Goal: Information Seeking & Learning: Find specific page/section

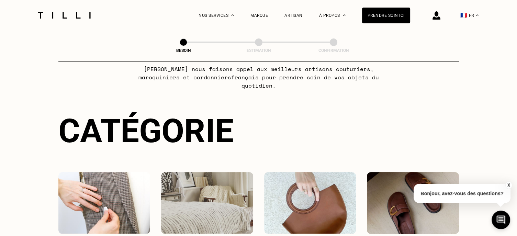
scroll to position [103, 0]
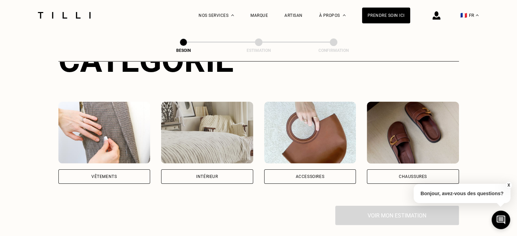
click at [309, 174] on div "Accessoires" at bounding box center [309, 176] width 29 height 4
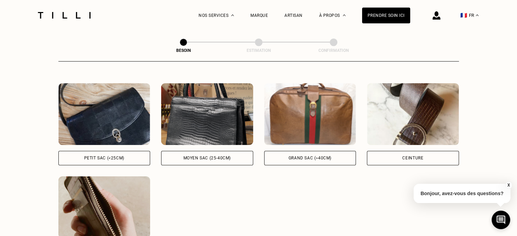
scroll to position [324, 0]
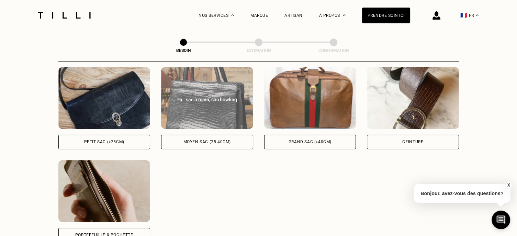
click at [227, 138] on div "Moyen sac (25-40cm)" at bounding box center [207, 142] width 92 height 14
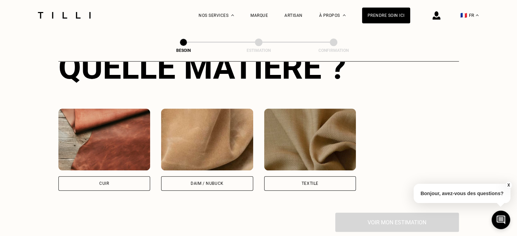
scroll to position [573, 0]
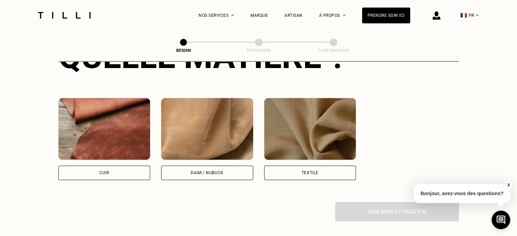
click at [126, 114] on img at bounding box center [104, 129] width 92 height 62
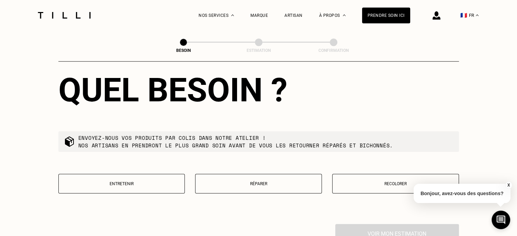
scroll to position [760, 0]
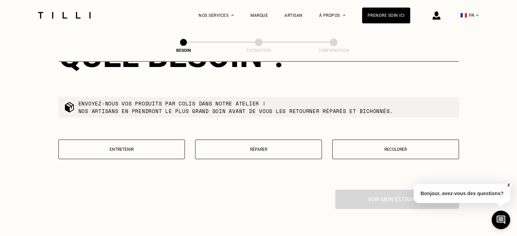
click at [244, 140] on button "Réparer" at bounding box center [258, 149] width 127 height 20
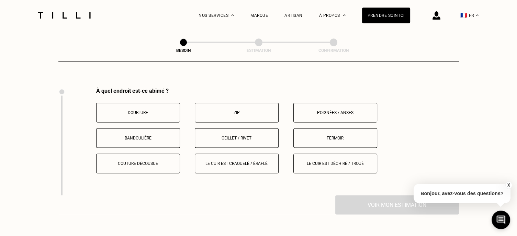
scroll to position [868, 0]
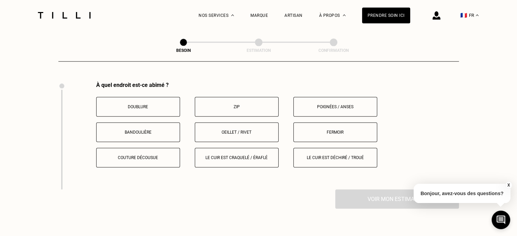
click at [331, 89] on div "À quel endroit est-ce abîmé ? Doublure Zip Poignées / anses Bandoulière Oeillet…" at bounding box center [277, 125] width 363 height 86
click at [329, 98] on button "Poignées / anses" at bounding box center [335, 107] width 84 height 20
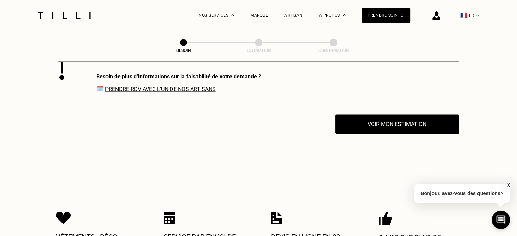
scroll to position [973, 0]
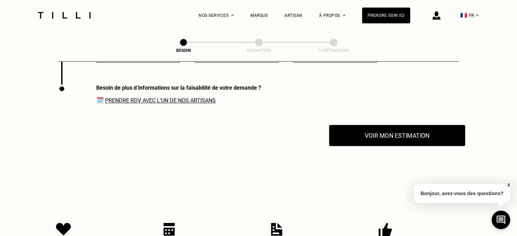
click at [407, 133] on button "Voir mon estimation" at bounding box center [397, 135] width 136 height 21
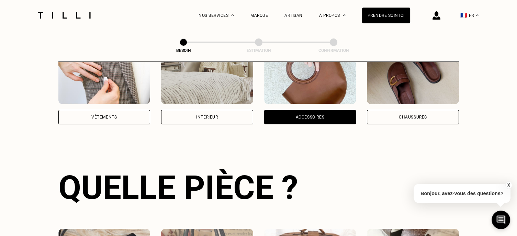
scroll to position [149, 0]
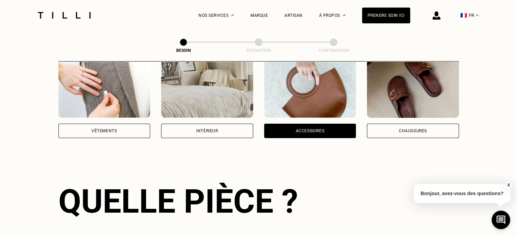
click at [419, 93] on img at bounding box center [413, 87] width 92 height 62
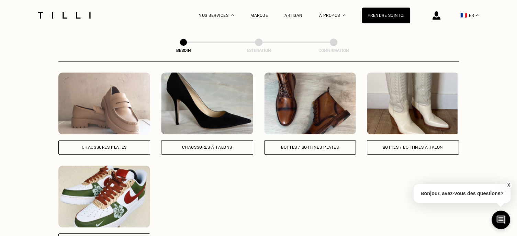
scroll to position [327, 0]
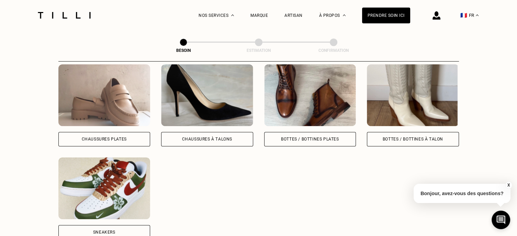
click at [216, 96] on img at bounding box center [207, 95] width 92 height 62
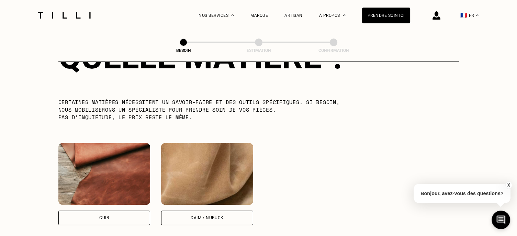
scroll to position [573, 0]
click at [124, 161] on img at bounding box center [104, 174] width 92 height 62
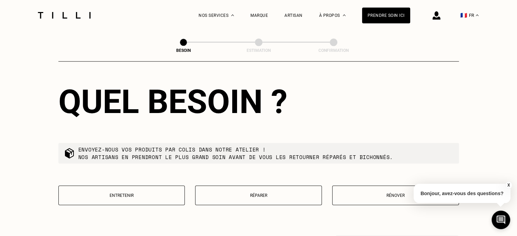
scroll to position [771, 0]
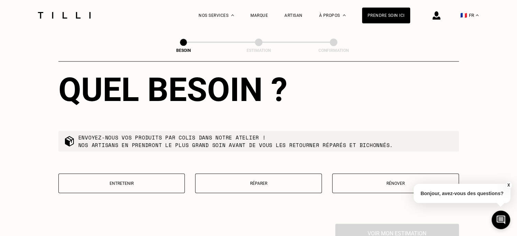
click at [281, 185] on button "Réparer" at bounding box center [258, 183] width 127 height 20
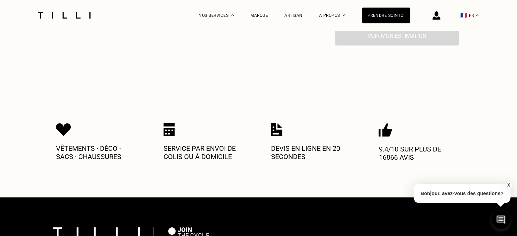
scroll to position [913, 0]
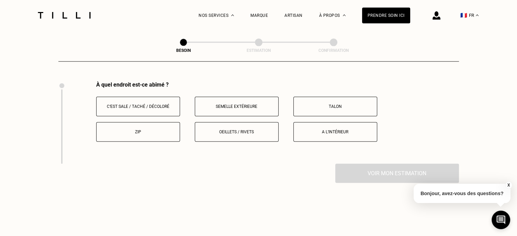
click at [330, 104] on p "Talon" at bounding box center [335, 106] width 76 height 5
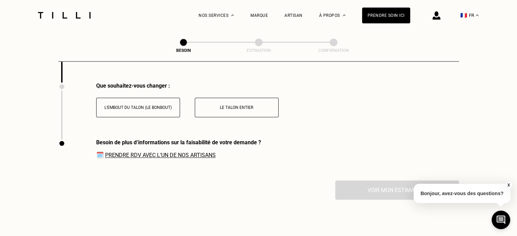
scroll to position [995, 0]
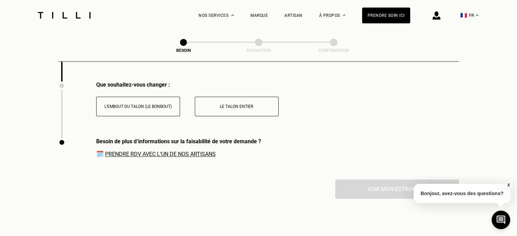
click at [271, 105] on button "Le talon entier" at bounding box center [237, 106] width 84 height 20
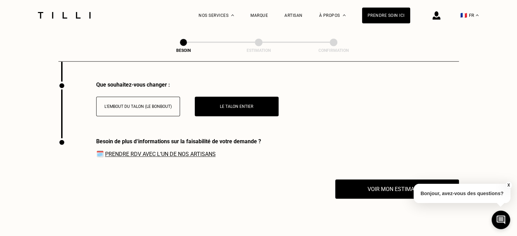
scroll to position [1029, 0]
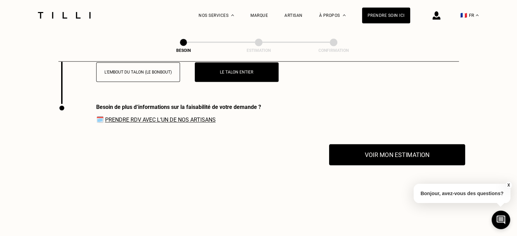
click at [417, 158] on button "Voir mon estimation" at bounding box center [397, 154] width 136 height 21
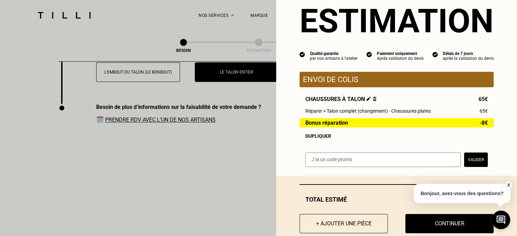
scroll to position [37, 0]
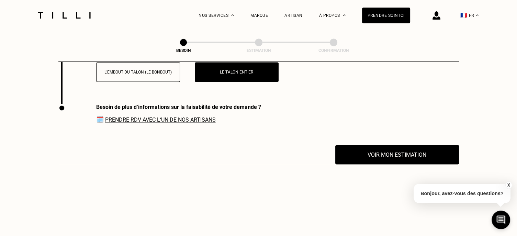
click at [164, 117] on link "Prendre RDV avec l‘un de nos artisans" at bounding box center [160, 119] width 111 height 7
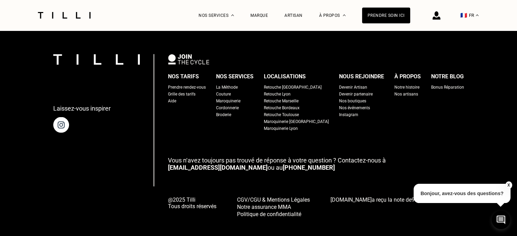
scroll to position [1329, 0]
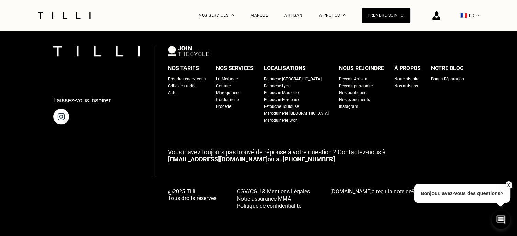
click at [195, 83] on div "Grille des tarifs" at bounding box center [181, 85] width 27 height 7
select select "FR"
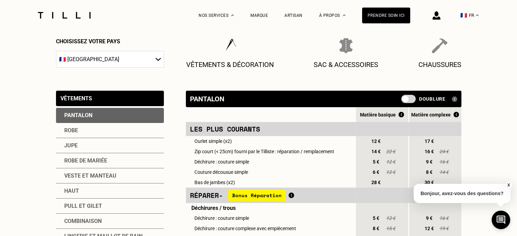
scroll to position [103, 0]
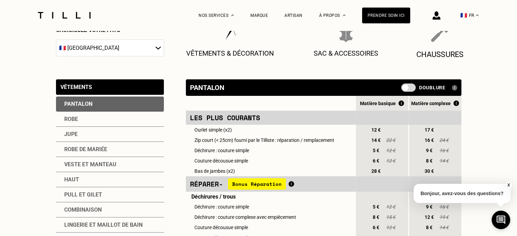
click at [454, 55] on p "Chaussures" at bounding box center [439, 54] width 47 height 9
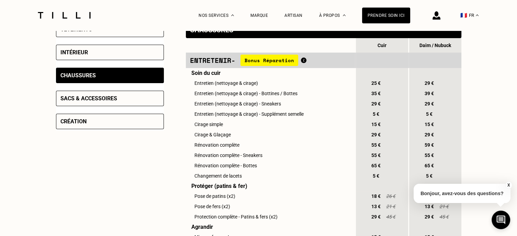
scroll to position [172, 0]
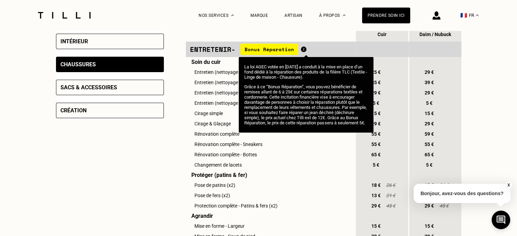
click at [304, 51] on img at bounding box center [303, 49] width 5 height 6
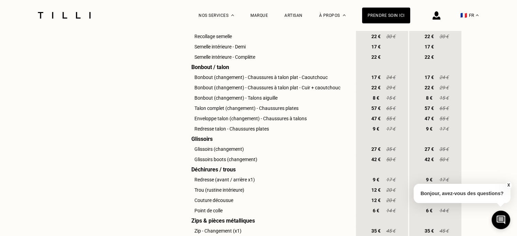
scroll to position [515, 0]
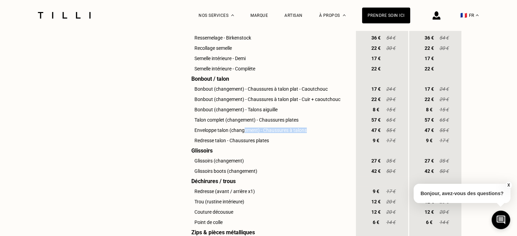
drag, startPoint x: 244, startPoint y: 142, endPoint x: 312, endPoint y: 141, distance: 67.3
click at [312, 135] on td "Enveloppe talon (changement) - Chaussures à talons" at bounding box center [270, 130] width 169 height 10
drag, startPoint x: 203, startPoint y: 133, endPoint x: 308, endPoint y: 131, distance: 104.8
click at [308, 125] on td "Talon complet (changement) - Chaussures plates" at bounding box center [270, 120] width 169 height 10
click at [169, 148] on div "Vêtements Intérieur Chaussures Sacs & accessoires Création Chaussures Prix Cuir…" at bounding box center [258, 9] width 405 height 684
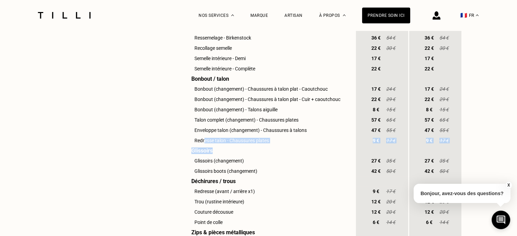
drag, startPoint x: 205, startPoint y: 152, endPoint x: 391, endPoint y: 165, distance: 187.3
click at [391, 165] on tbody "Entretenir - Bonus Réparation Soin du cuir Entretien (nettoyage & cirage) 25 € …" at bounding box center [323, 21] width 275 height 646
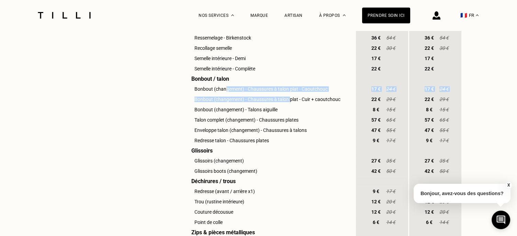
drag, startPoint x: 225, startPoint y: 99, endPoint x: 291, endPoint y: 112, distance: 66.5
click at [291, 112] on tbody "Entretenir - Bonus Réparation Soin du cuir Entretien (nettoyage & cirage) 25 € …" at bounding box center [323, 21] width 275 height 646
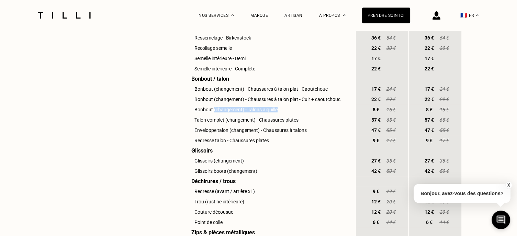
drag, startPoint x: 213, startPoint y: 122, endPoint x: 294, endPoint y: 122, distance: 80.7
click at [294, 115] on td "Bonbout (changement) - Talons aiguille" at bounding box center [270, 109] width 169 height 10
drag, startPoint x: 215, startPoint y: 130, endPoint x: 257, endPoint y: 133, distance: 41.9
click at [257, 125] on td "Talon complet (changement) - Chaussures plates" at bounding box center [270, 120] width 169 height 10
click at [228, 146] on td "Redresse talon - Chaussures plates" at bounding box center [270, 140] width 169 height 10
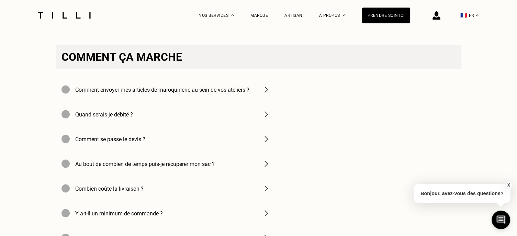
scroll to position [1271, 0]
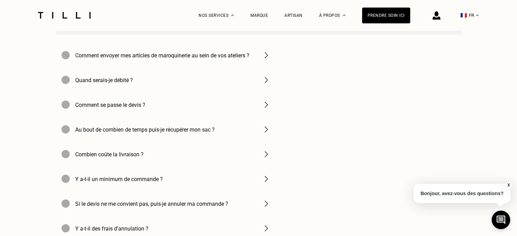
click at [139, 58] on h4 "Comment envoyer mes articles de maroquinerie au sein de vos ateliers ?" at bounding box center [162, 55] width 174 height 7
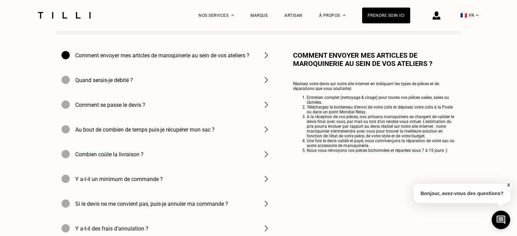
click at [138, 141] on div "Au bout de combien de temps puis-je récupérer mon sac ?" at bounding box center [166, 129] width 220 height 25
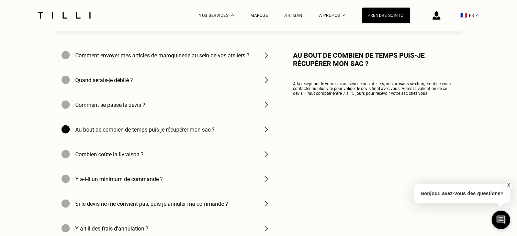
click at [151, 67] on div "Comment envoyer mes articles de maroquinerie au sein de vos ateliers ?" at bounding box center [166, 55] width 220 height 25
